Goal: Find specific page/section: Find specific page/section

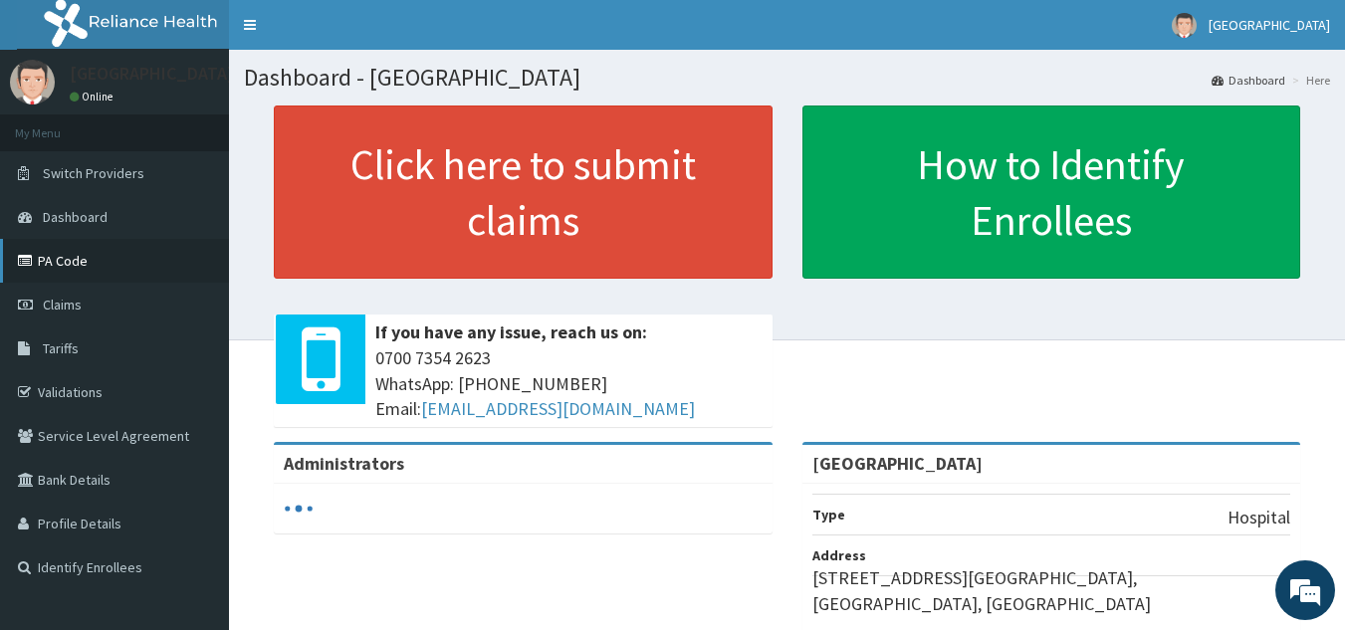
click at [57, 263] on link "PA Code" at bounding box center [114, 261] width 229 height 44
click at [71, 256] on link "PA Code" at bounding box center [114, 261] width 229 height 44
